Goal: Task Accomplishment & Management: Manage account settings

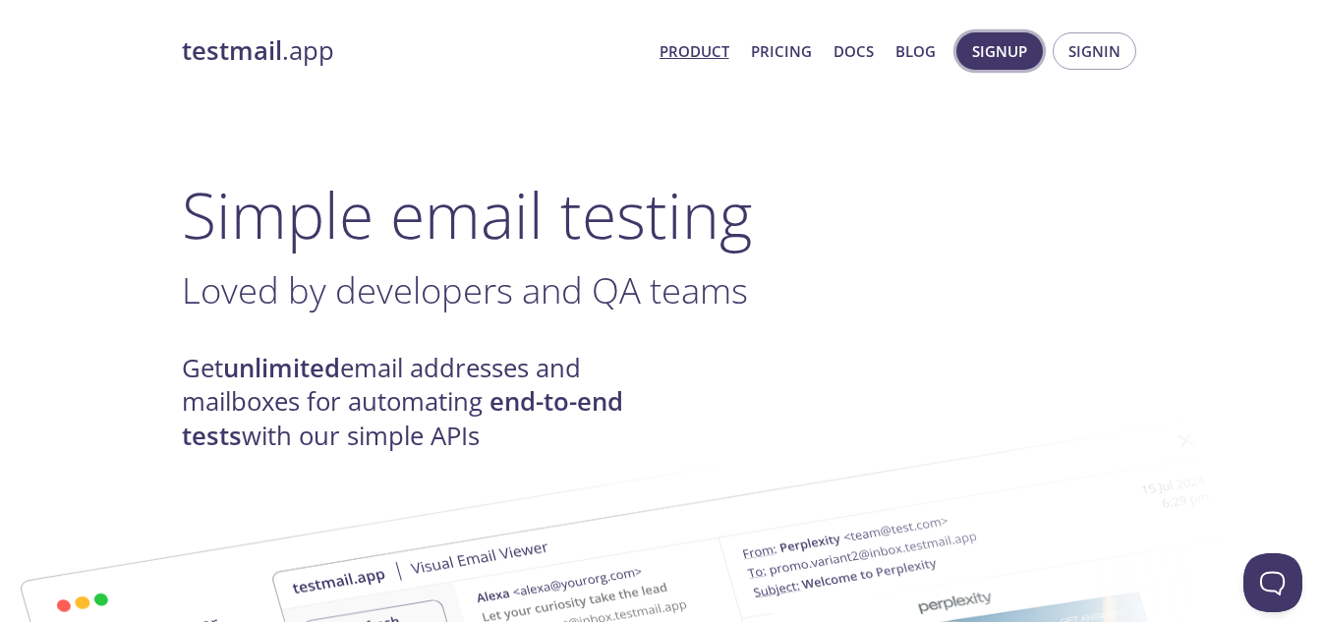
click at [1019, 58] on span "Signup" at bounding box center [999, 51] width 55 height 26
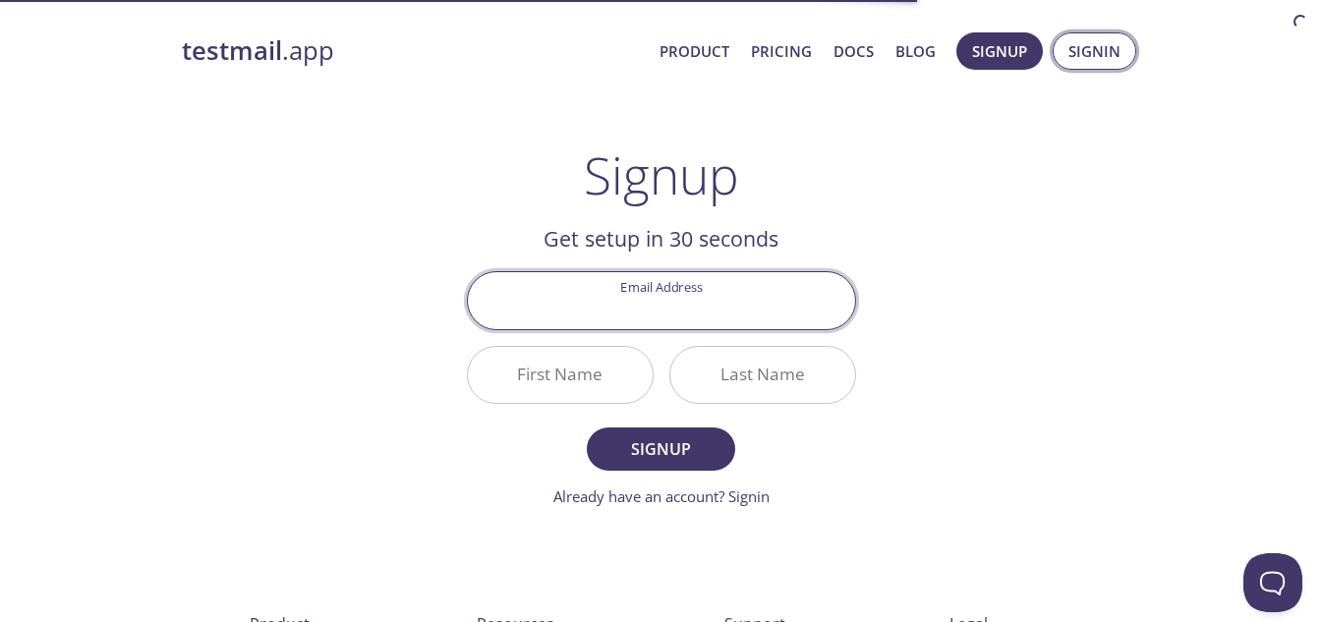
click at [1114, 46] on span "Signin" at bounding box center [1095, 51] width 52 height 26
